Goal: Check status: Check status

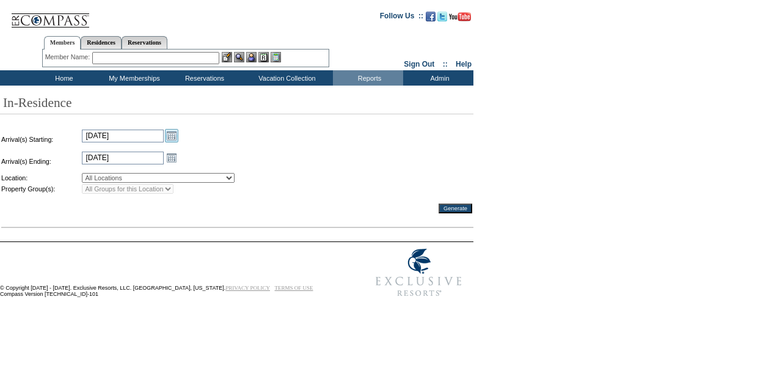
click at [173, 139] on link "Open the calendar popup." at bounding box center [171, 135] width 13 height 13
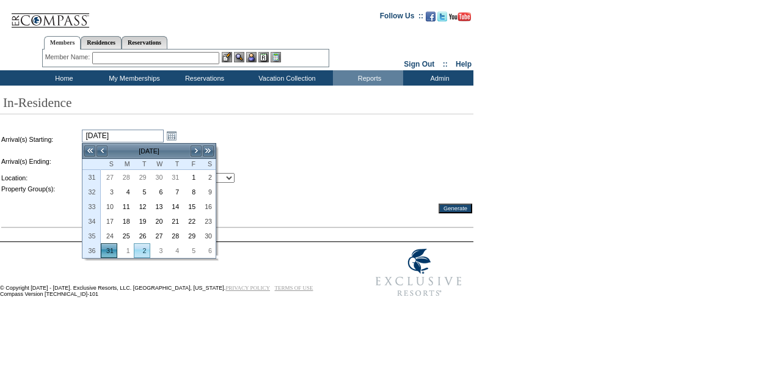
click at [147, 249] on link "2" at bounding box center [141, 250] width 15 height 13
type input "[DATE]"
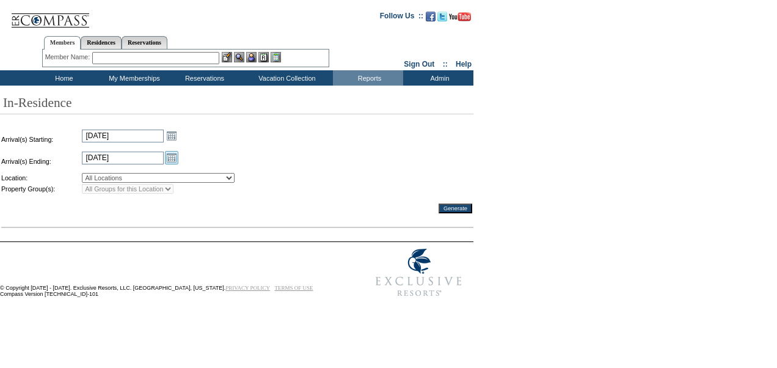
click at [172, 158] on link "Open the calendar popup." at bounding box center [171, 157] width 13 height 13
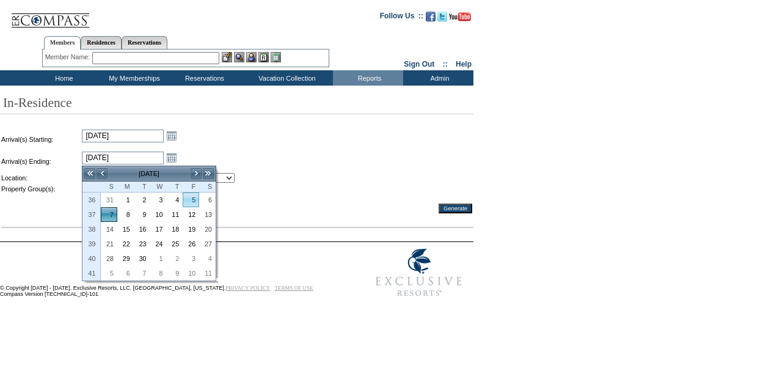
click at [190, 198] on link "5" at bounding box center [190, 199] width 15 height 13
type input "[DATE]"
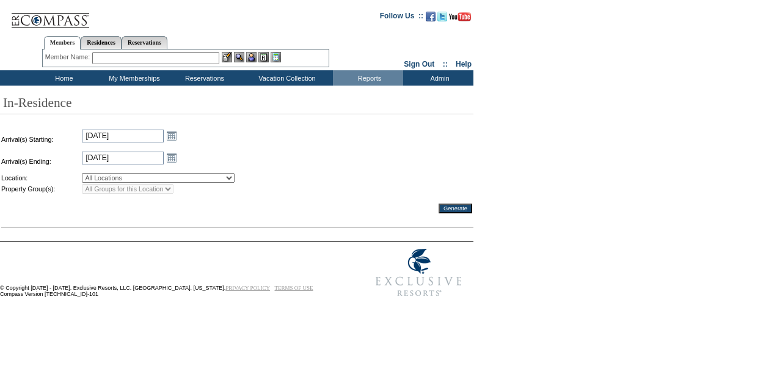
click at [229, 181] on select "All Locations [GEOGRAPHIC_DATA]: The World's Most Prestigious Tennis Tournament…" at bounding box center [158, 178] width 153 height 10
select select "1"
click at [82, 175] on select "All Locations [GEOGRAPHIC_DATA]: The World's Most Prestigious Tennis Tournament…" at bounding box center [158, 178] width 153 height 10
select select "-1"
click at [455, 211] on input "Generate" at bounding box center [455, 208] width 34 height 10
